Goal: Obtain resource: Download file/media

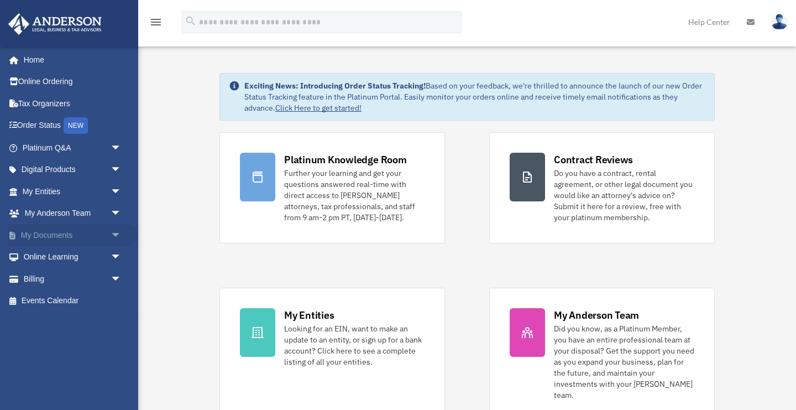
click at [104, 234] on link "My Documents arrow_drop_down" at bounding box center [73, 235] width 131 height 22
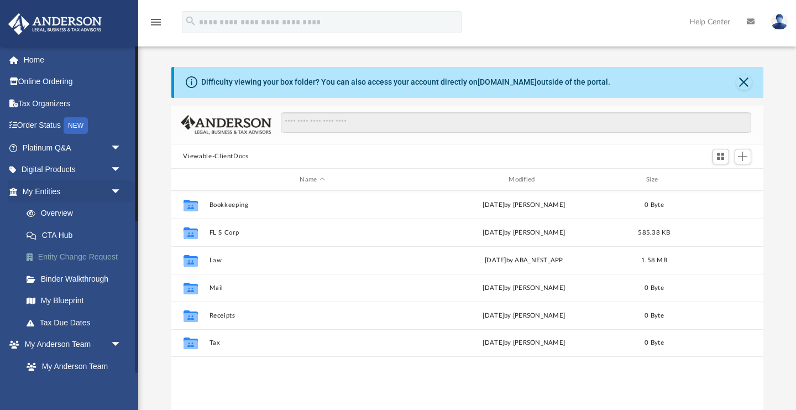
scroll to position [1, 1]
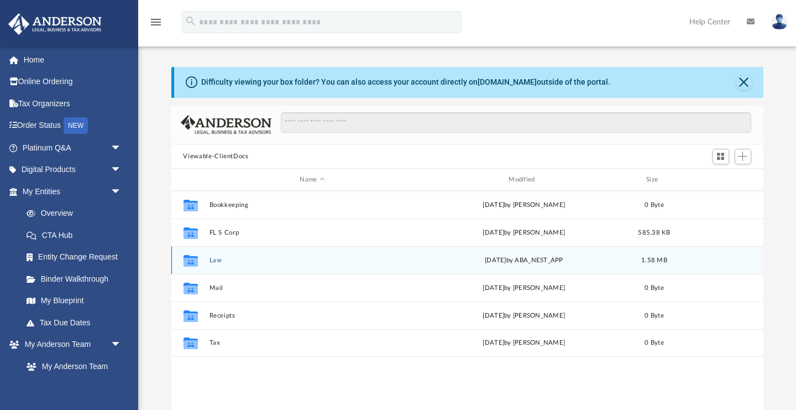
click at [260, 257] on button "Law" at bounding box center [312, 260] width 207 height 7
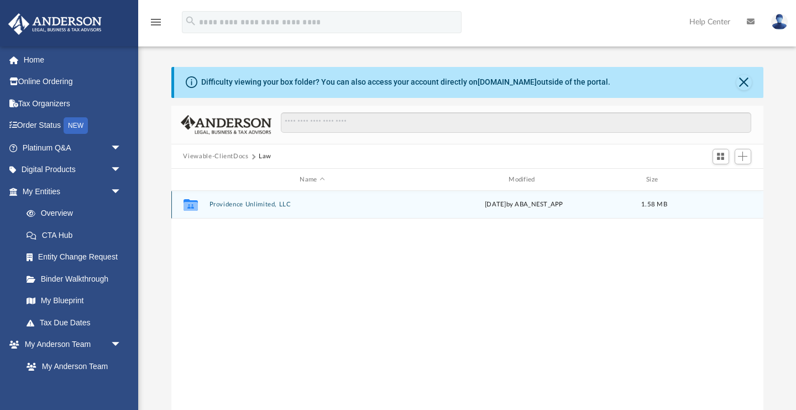
click at [254, 205] on button "Providence Unlimited, LLC" at bounding box center [312, 204] width 207 height 7
click at [241, 208] on button "Initial Docs" at bounding box center [312, 204] width 207 height 7
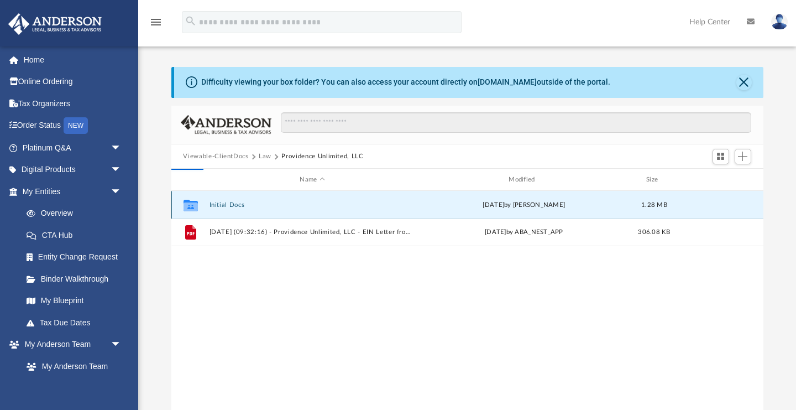
click at [228, 201] on button "Initial Docs" at bounding box center [312, 204] width 207 height 7
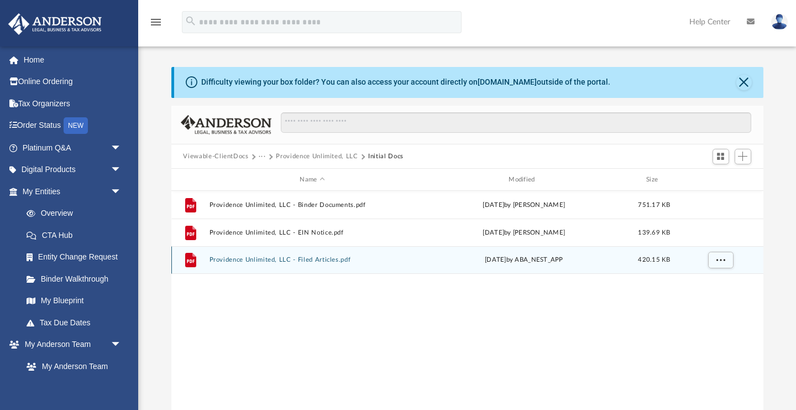
click at [237, 258] on button "Providence Unlimited, LLC - Filed Articles.pdf" at bounding box center [312, 260] width 207 height 7
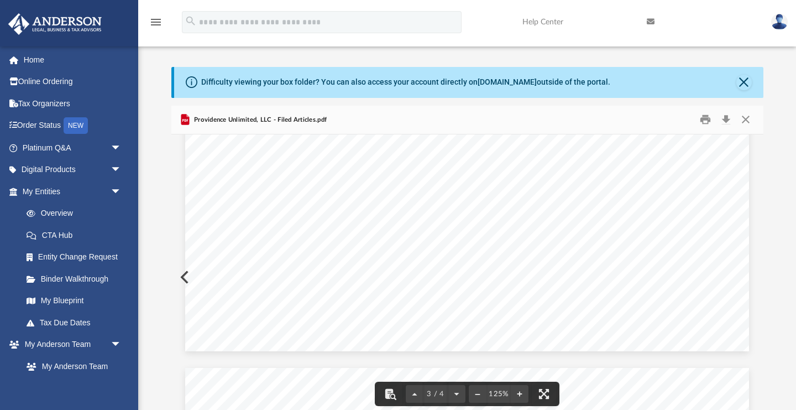
scroll to position [0, 0]
click at [741, 86] on button "Close" at bounding box center [744, 82] width 15 height 15
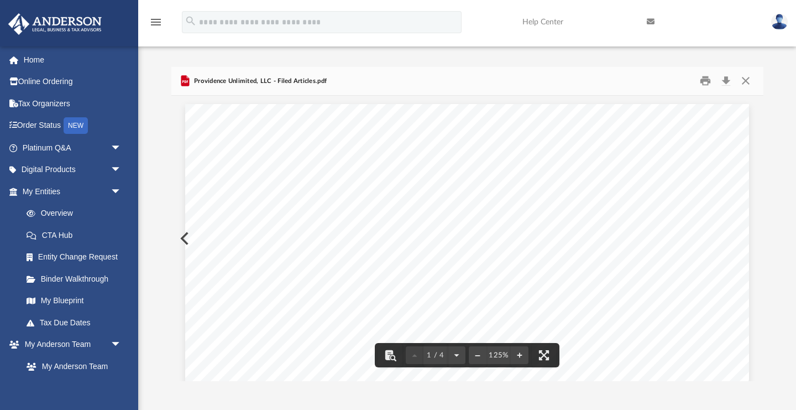
click at [746, 77] on button "Close" at bounding box center [746, 80] width 20 height 17
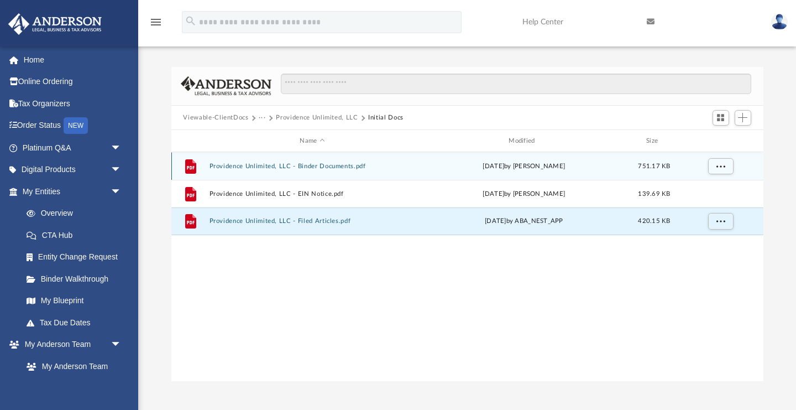
click at [329, 166] on button "Providence Unlimited, LLC - Binder Documents.pdf" at bounding box center [312, 166] width 207 height 7
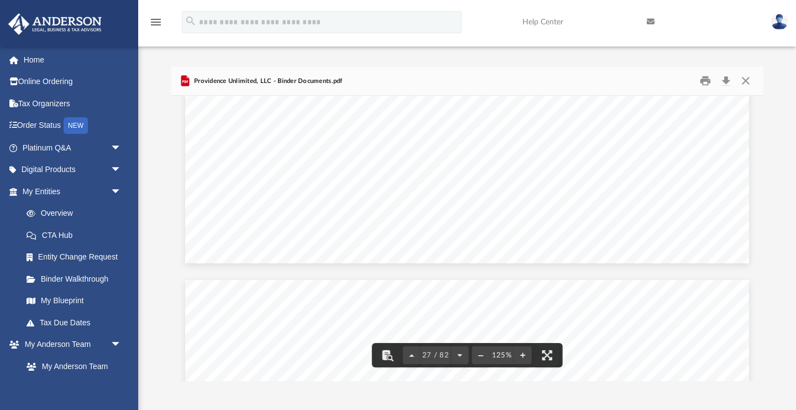
scroll to position [19941, 0]
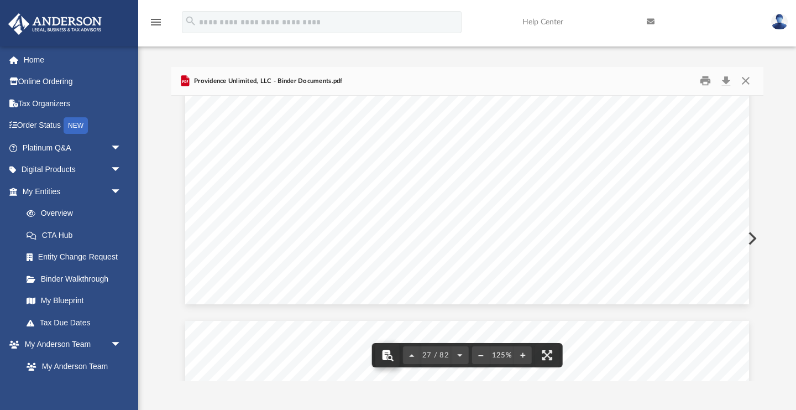
click at [391, 356] on button "File preview" at bounding box center [388, 355] width 24 height 24
click at [457, 356] on button "File preview" at bounding box center [460, 355] width 18 height 24
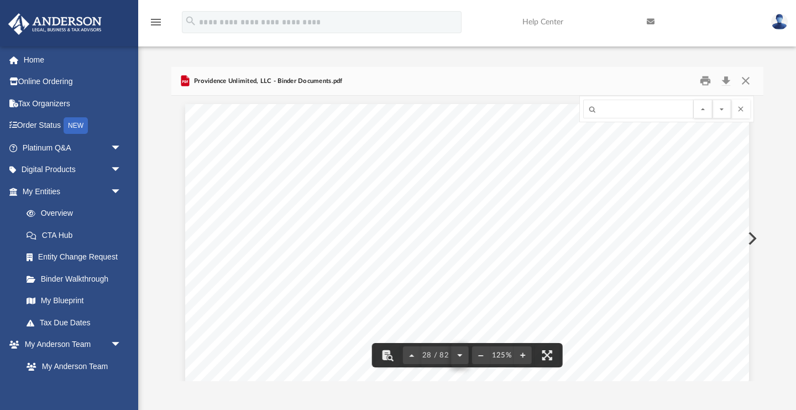
click at [458, 356] on button "File preview" at bounding box center [460, 355] width 18 height 24
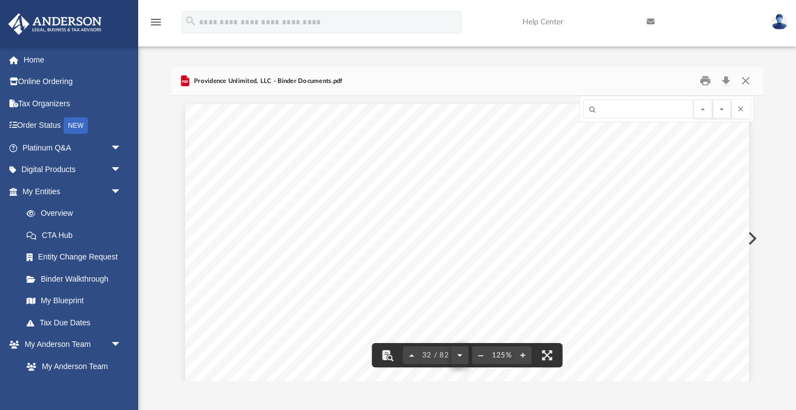
scroll to position [23144, 0]
click at [458, 357] on button "File preview" at bounding box center [460, 355] width 18 height 24
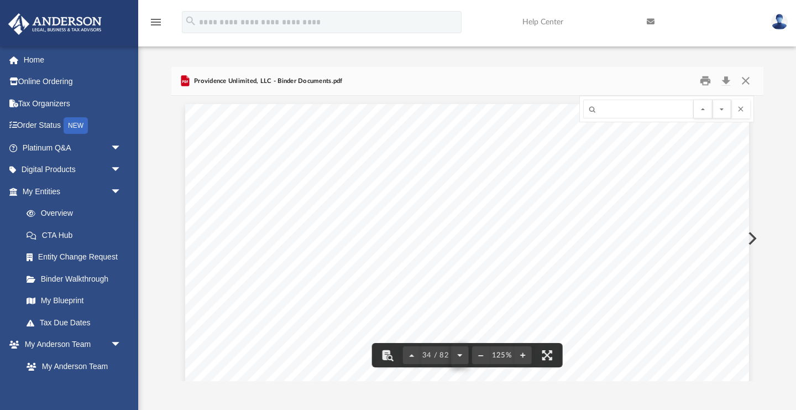
click at [458, 357] on div "Operating Agreement of Providence Unlimited, LLC Page 13 of 51 Section 7.03 In …" at bounding box center [467, 238] width 592 height 285
click at [458, 357] on button "File preview" at bounding box center [460, 355] width 18 height 24
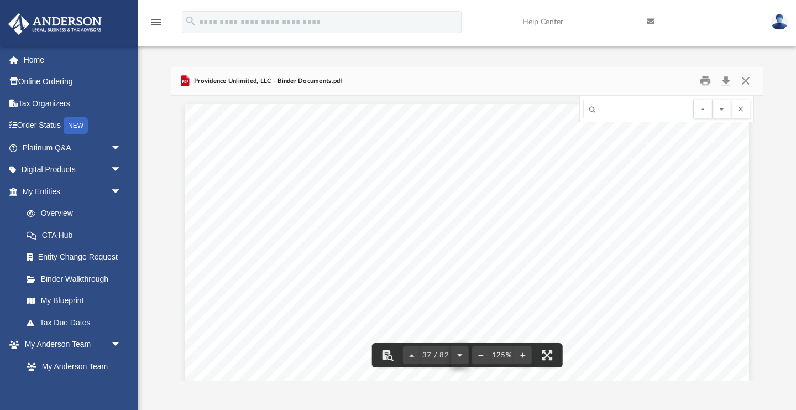
click at [458, 357] on button "File preview" at bounding box center [460, 355] width 18 height 24
click at [458, 357] on div "Operating Agreement of Providence Unlimited, LLC Page 15 of 51 To enter into, e…" at bounding box center [467, 238] width 592 height 285
click at [458, 357] on div "Operating Agreement of Providence Unlimited, LLC Page 16 of 51 received or late…" at bounding box center [467, 238] width 592 height 285
click at [458, 357] on button "File preview" at bounding box center [460, 355] width 18 height 24
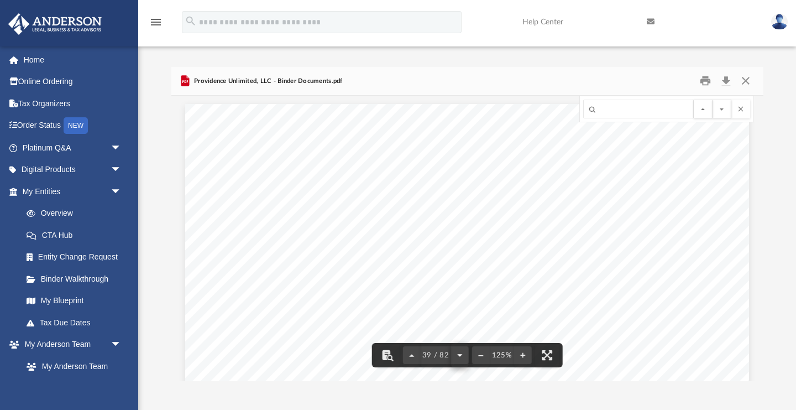
click at [458, 357] on button "File preview" at bounding box center [460, 355] width 18 height 24
click at [458, 357] on div "Operating Agreement of Providence Unlimited, LLC Page 17 of 51 Section 8.12 Ext…" at bounding box center [467, 238] width 592 height 285
click at [458, 357] on div "Operating Agreement of Providence Unlimited, LLC Page 18 of 51 As long as any d…" at bounding box center [467, 238] width 592 height 285
click at [458, 357] on button "File preview" at bounding box center [460, 355] width 18 height 24
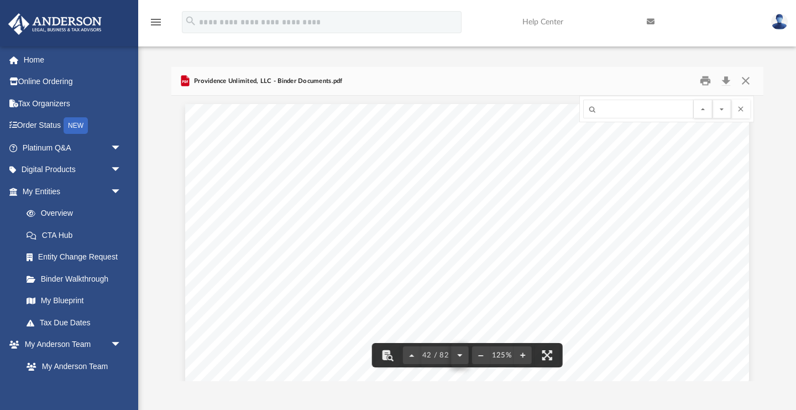
click at [458, 357] on button "File preview" at bounding box center [460, 355] width 18 height 24
click at [458, 357] on div "Operating Agreement of Providence Unlimited, LLC Page 21 of 51 removing a Manag…" at bounding box center [467, 238] width 592 height 285
click at [458, 357] on button "File preview" at bounding box center [460, 355] width 18 height 24
click at [458, 357] on div "Operating Agreement of Providence Unlimited, LLC Page 22 of 51 Section 11.03 Me…" at bounding box center [467, 238] width 592 height 285
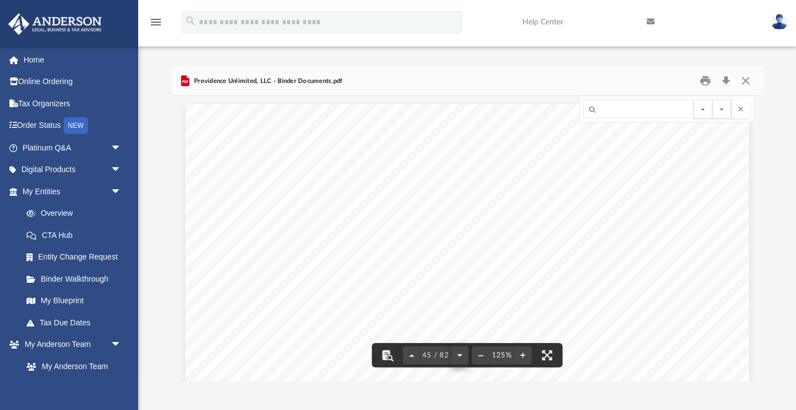
click at [458, 357] on button "File preview" at bounding box center [460, 355] width 18 height 24
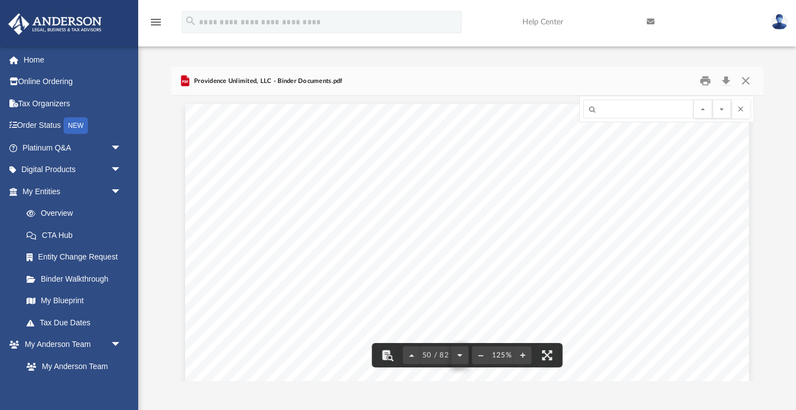
click at [458, 357] on button "File preview" at bounding box center [460, 355] width 18 height 24
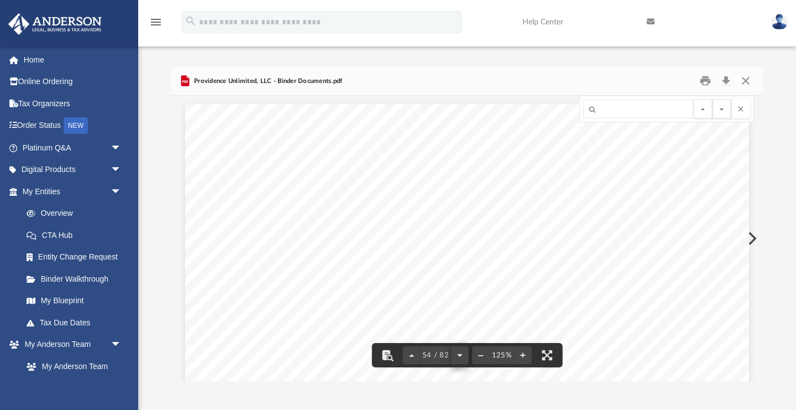
scroll to position [40316, 0]
click at [414, 357] on button "File preview" at bounding box center [412, 355] width 18 height 24
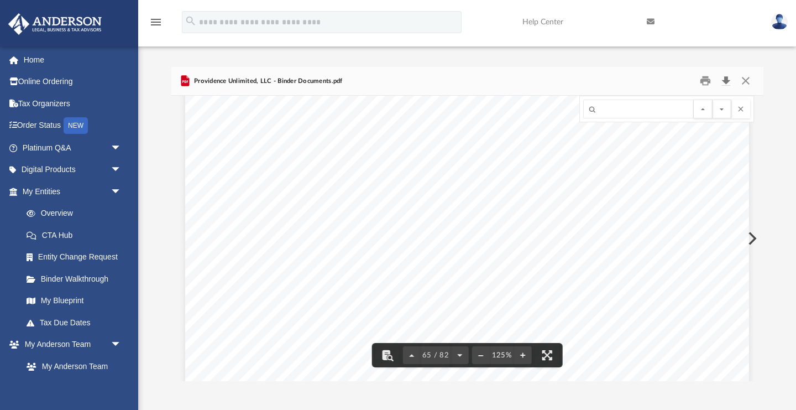
click at [729, 79] on button "Download" at bounding box center [727, 80] width 20 height 17
